Goal: Check status: Check status

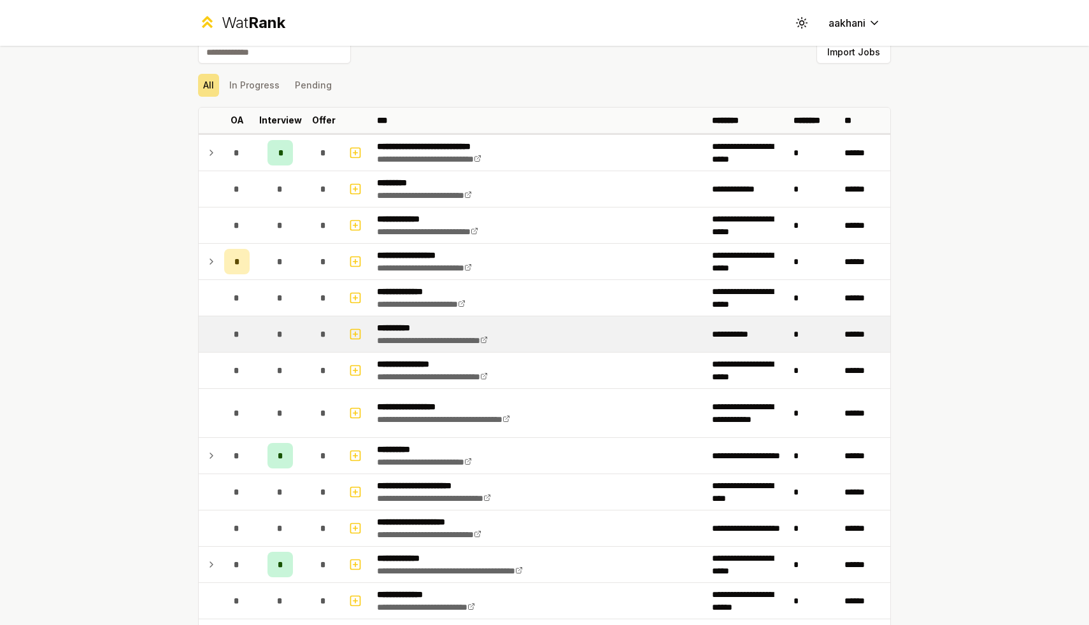
scroll to position [21, 0]
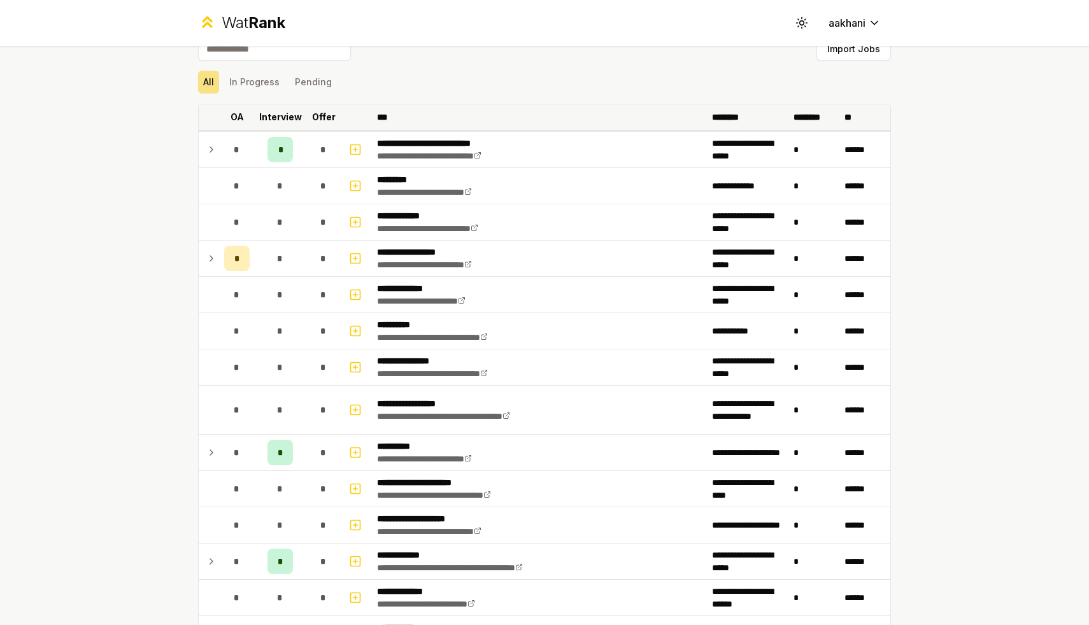
click at [313, 123] on th "Offer" at bounding box center [324, 116] width 36 height 25
click at [273, 124] on th "Interview" at bounding box center [280, 116] width 51 height 25
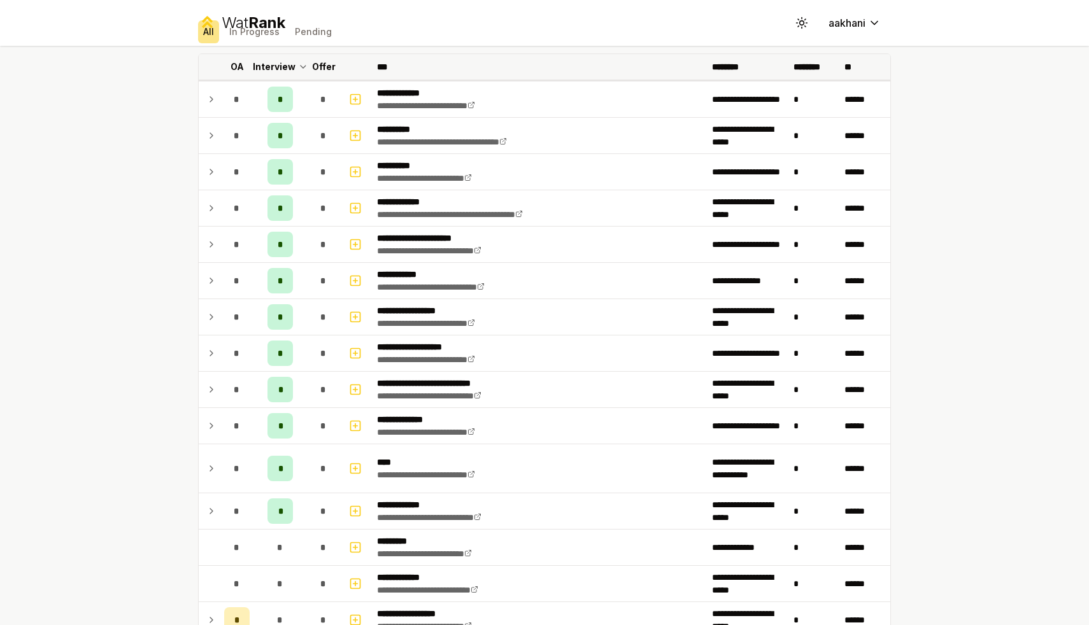
scroll to position [0, 0]
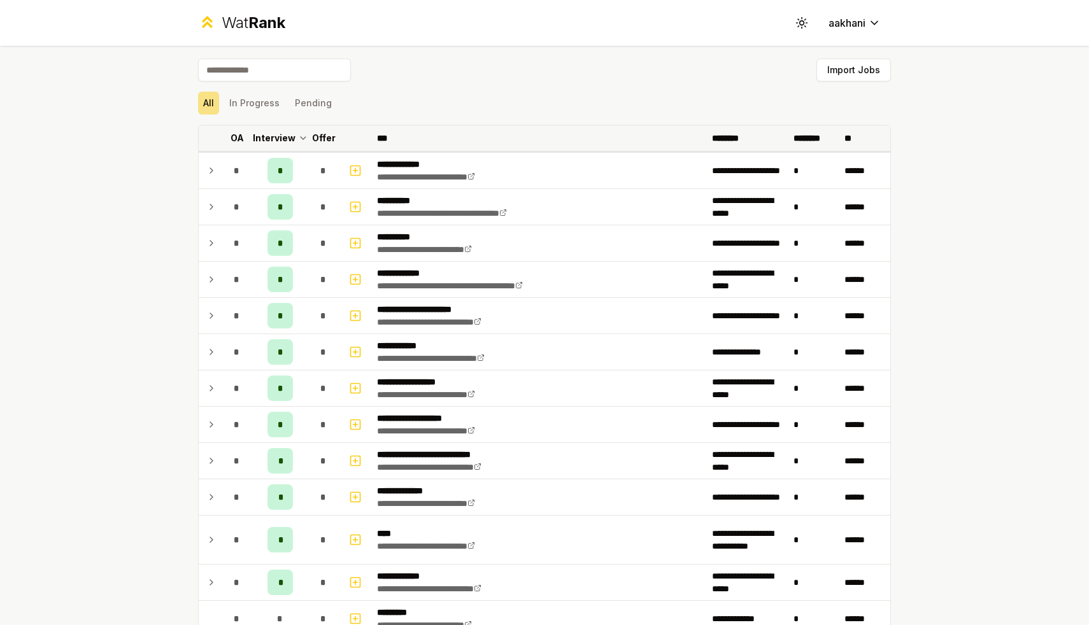
click at [271, 137] on p "Interview" at bounding box center [274, 138] width 43 height 13
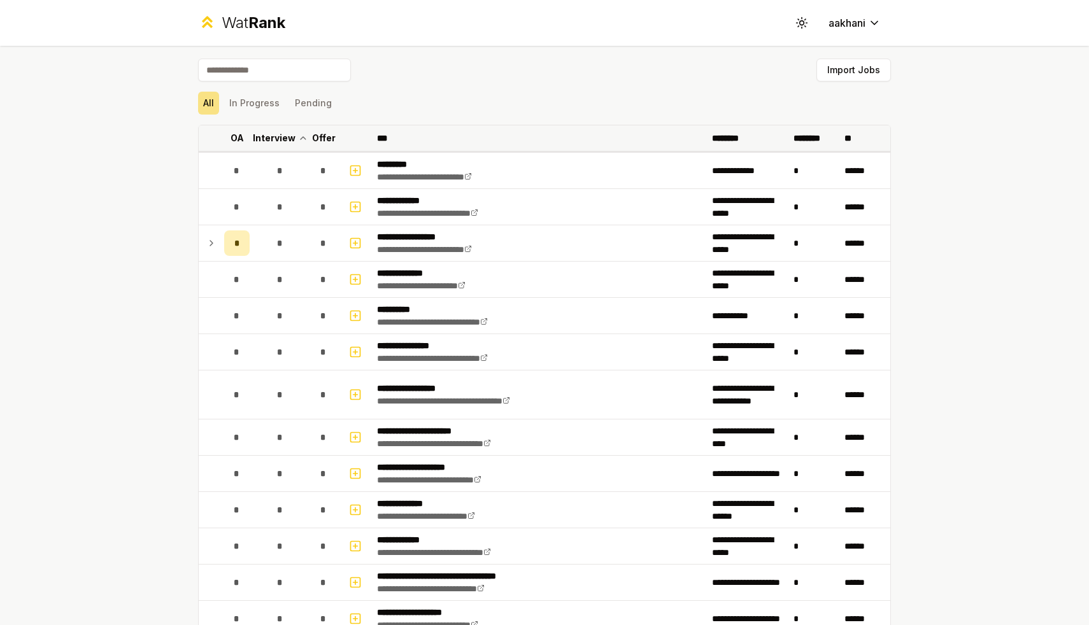
click at [239, 141] on p "OA" at bounding box center [236, 138] width 13 height 13
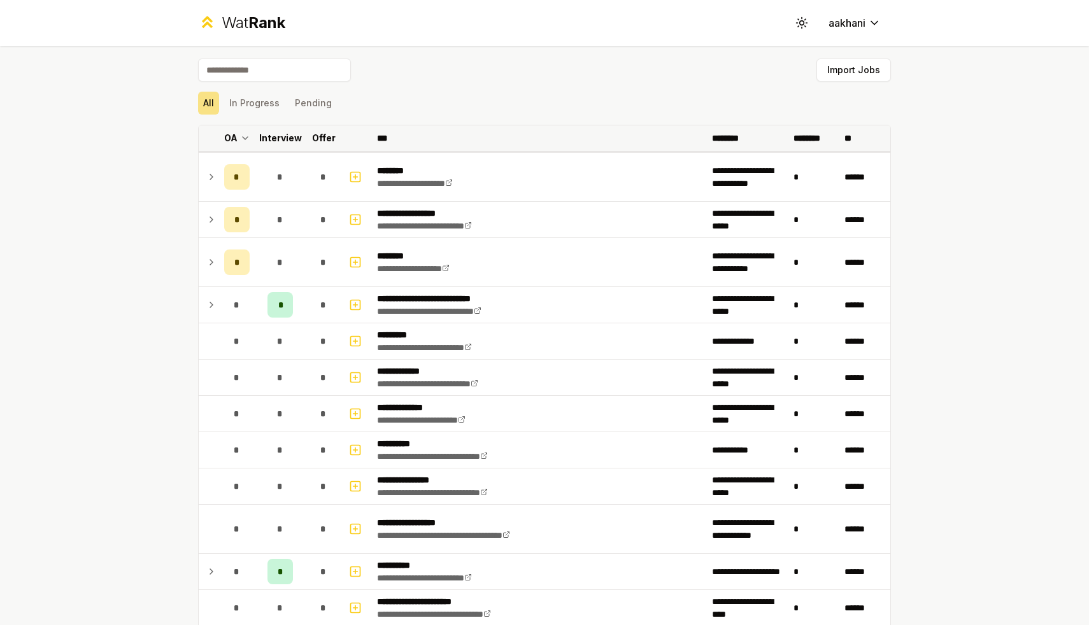
click at [329, 142] on p "Offer" at bounding box center [324, 138] width 24 height 13
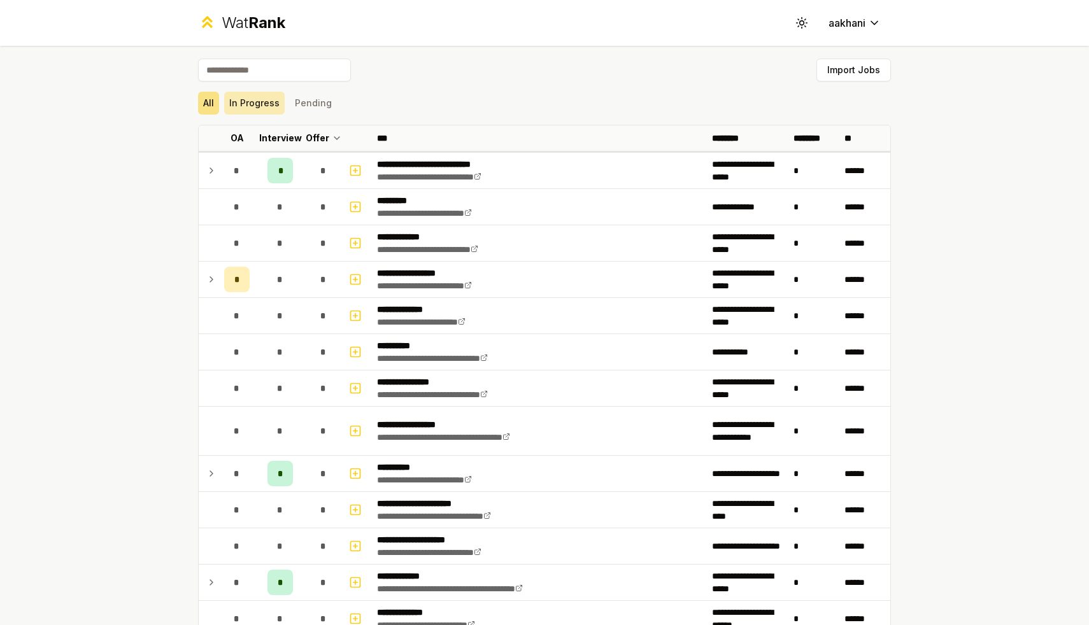
click at [241, 105] on button "In Progress" at bounding box center [254, 103] width 60 height 23
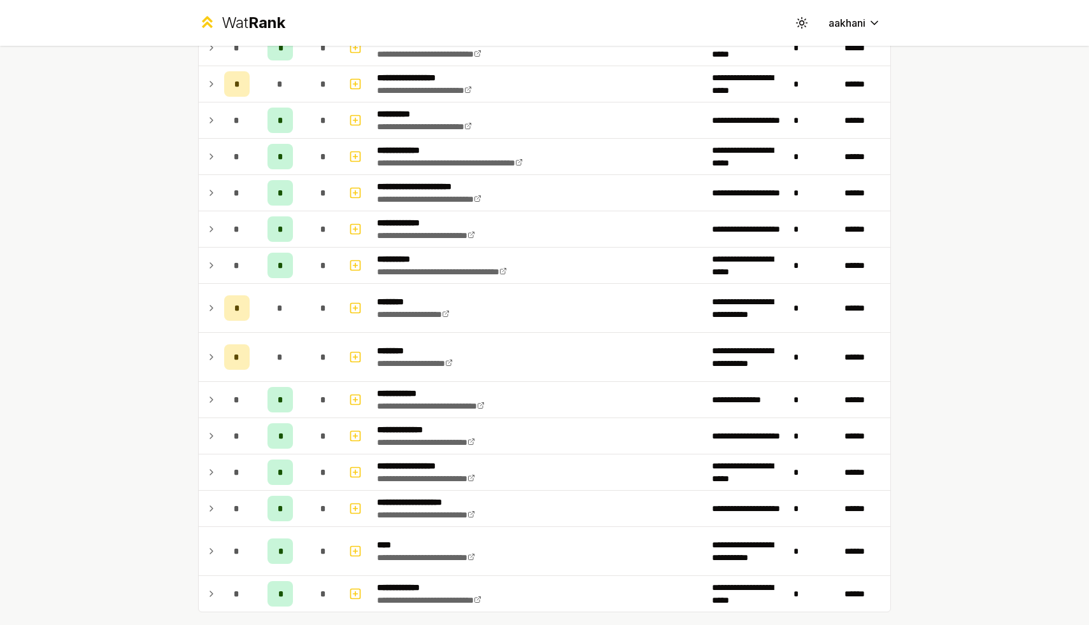
scroll to position [188, 0]
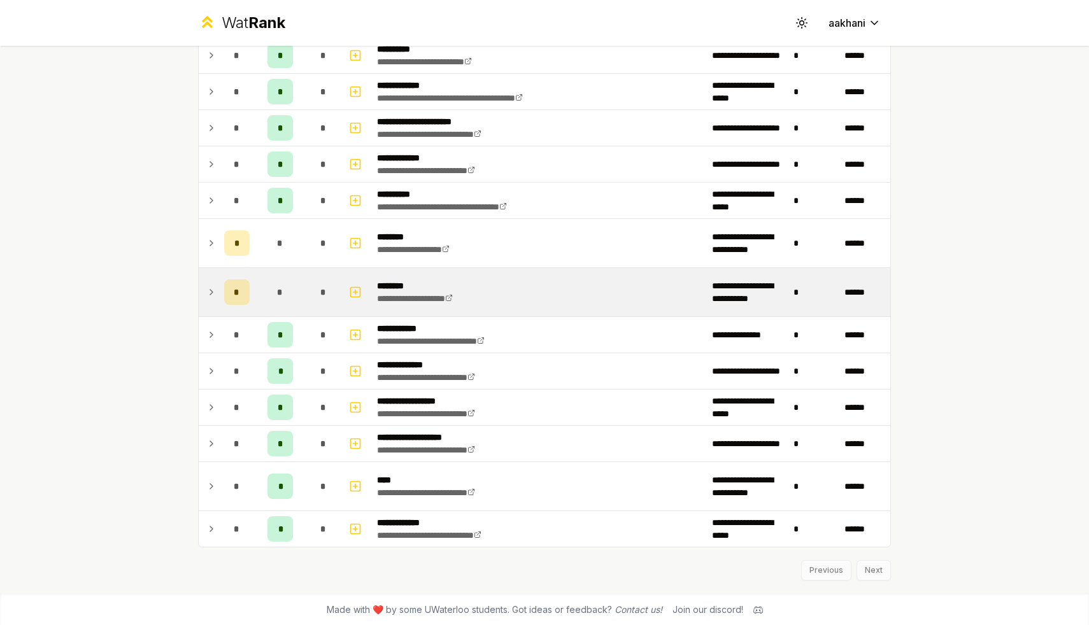
click at [215, 293] on icon at bounding box center [211, 292] width 10 height 15
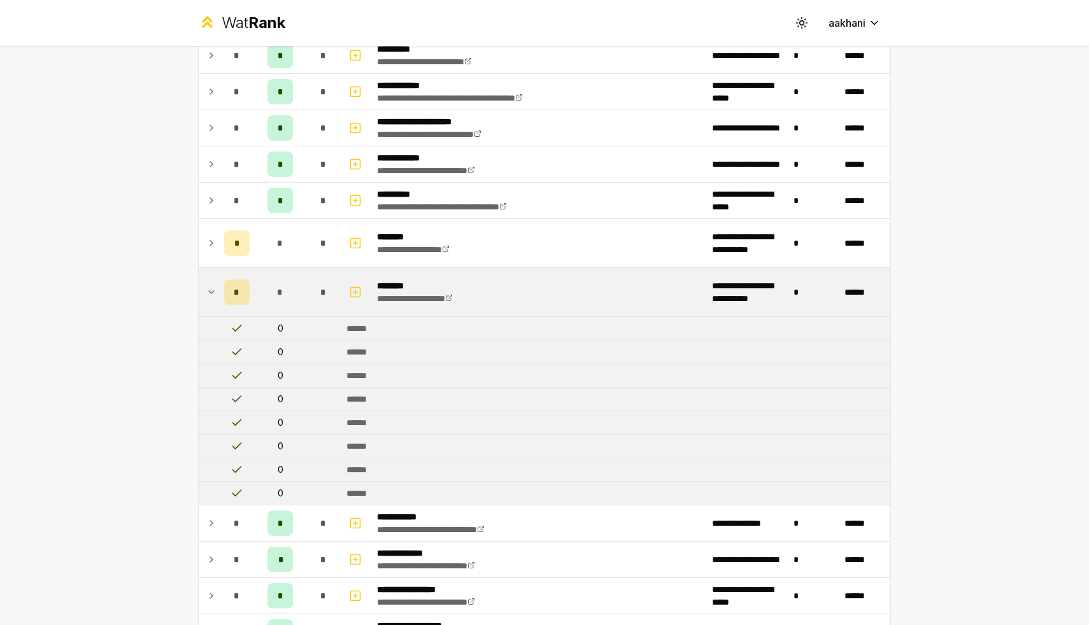
click at [239, 295] on span "*" at bounding box center [237, 292] width 6 height 13
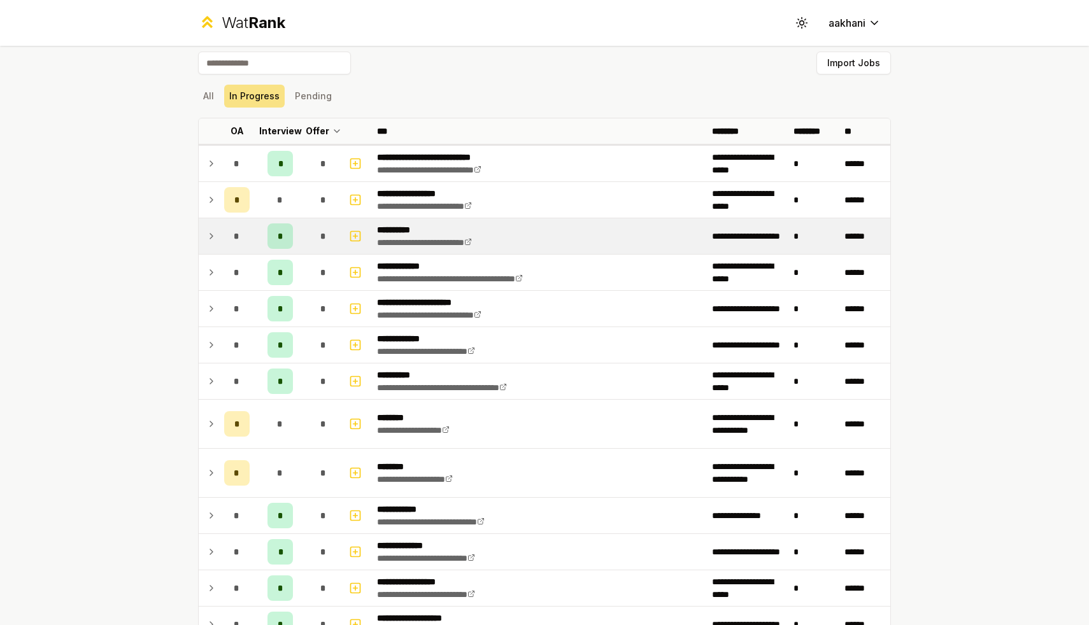
scroll to position [0, 0]
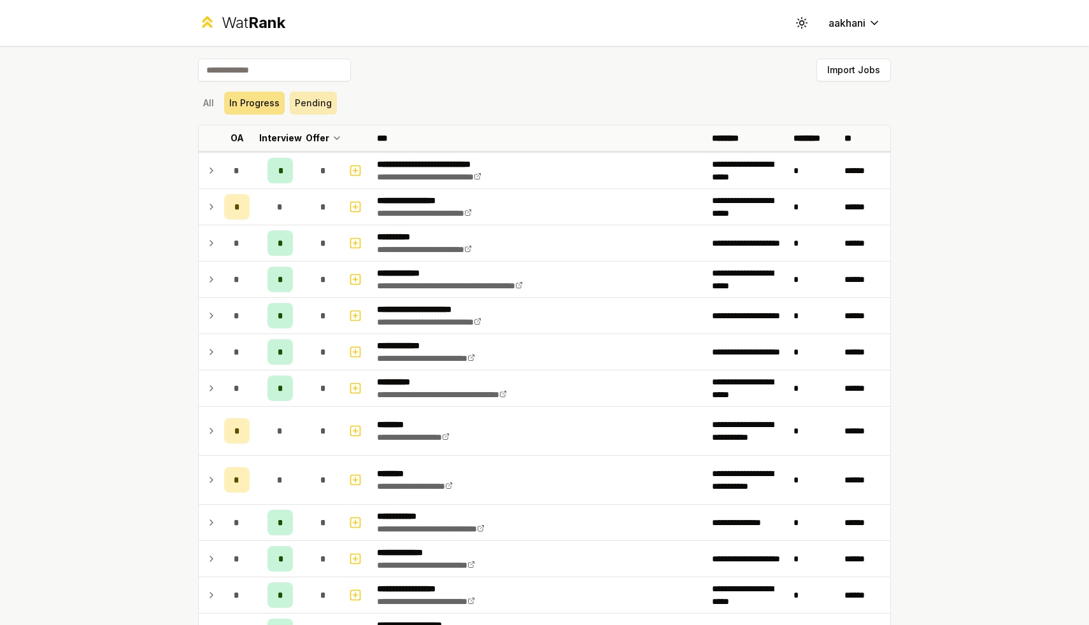
click at [295, 113] on button "Pending" at bounding box center [313, 103] width 47 height 23
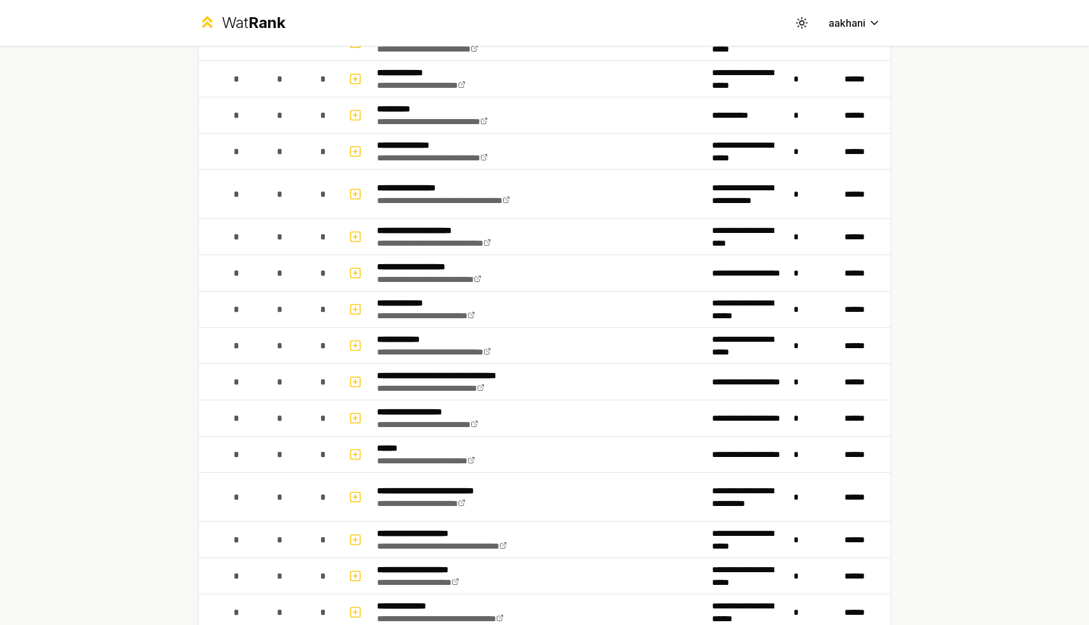
scroll to position [761, 0]
